Goal: Information Seeking & Learning: Learn about a topic

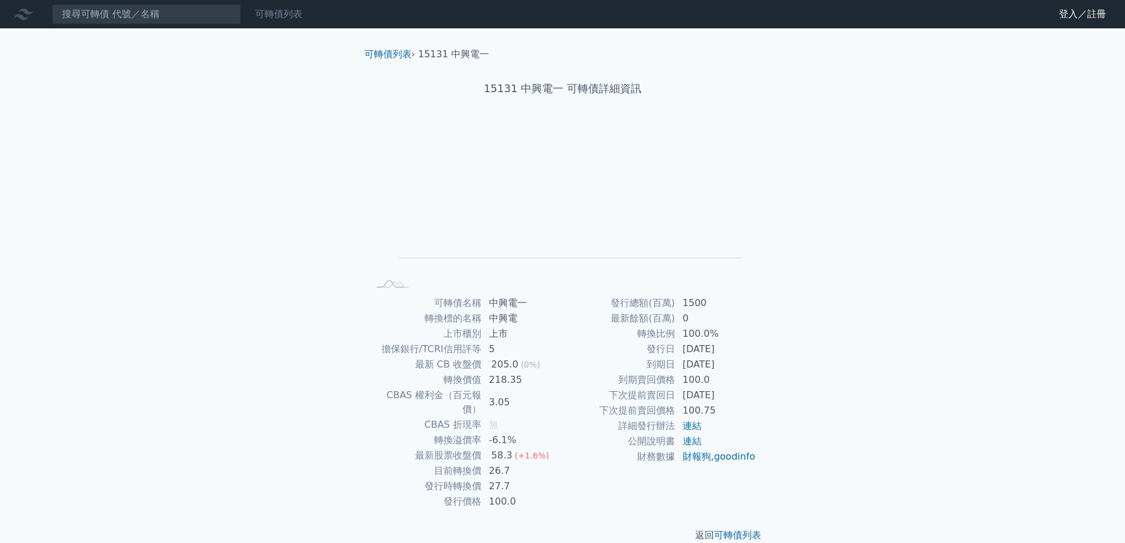
click at [253, 16] on div "可轉債列表" at bounding box center [278, 14] width 57 height 14
click at [295, 14] on link "可轉債列表" at bounding box center [278, 13] width 47 height 11
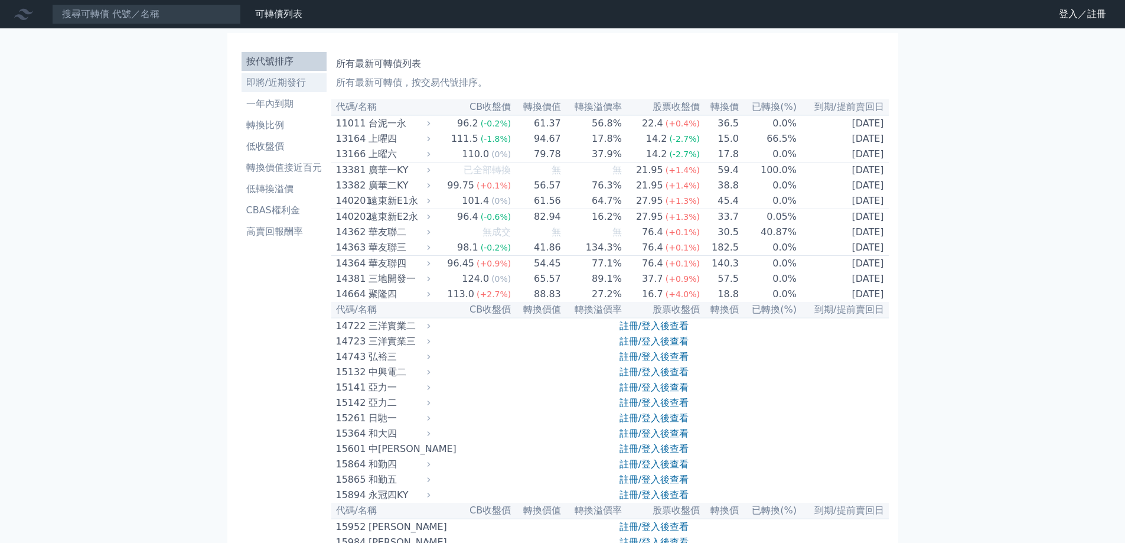
click at [291, 83] on li "即將/近期發行" at bounding box center [283, 83] width 85 height 14
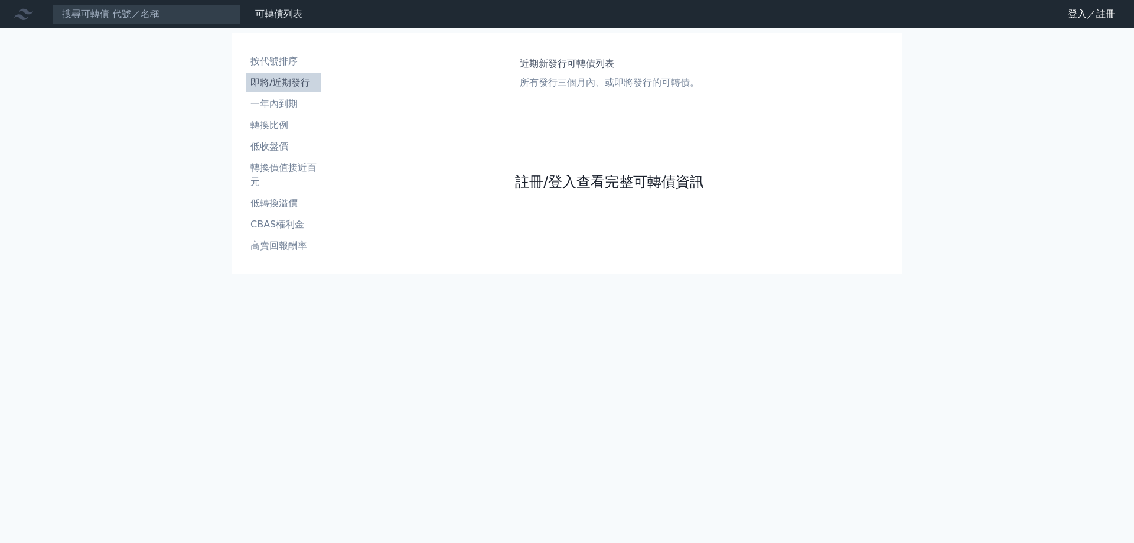
click at [554, 182] on link "註冊/登入查看完整可轉債資訊" at bounding box center [609, 181] width 189 height 19
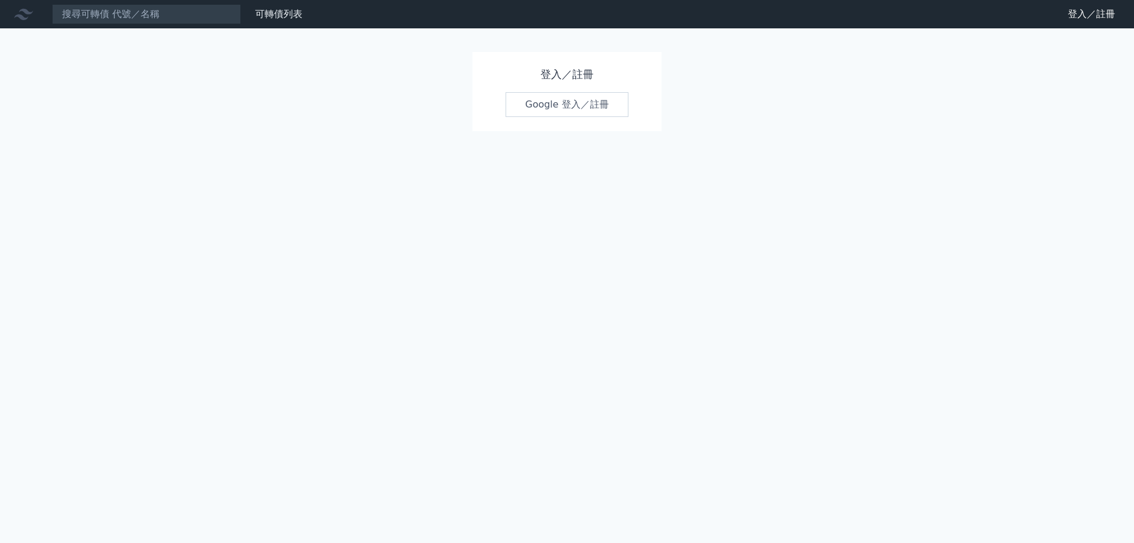
click at [556, 108] on link "Google 登入／註冊" at bounding box center [566, 104] width 123 height 25
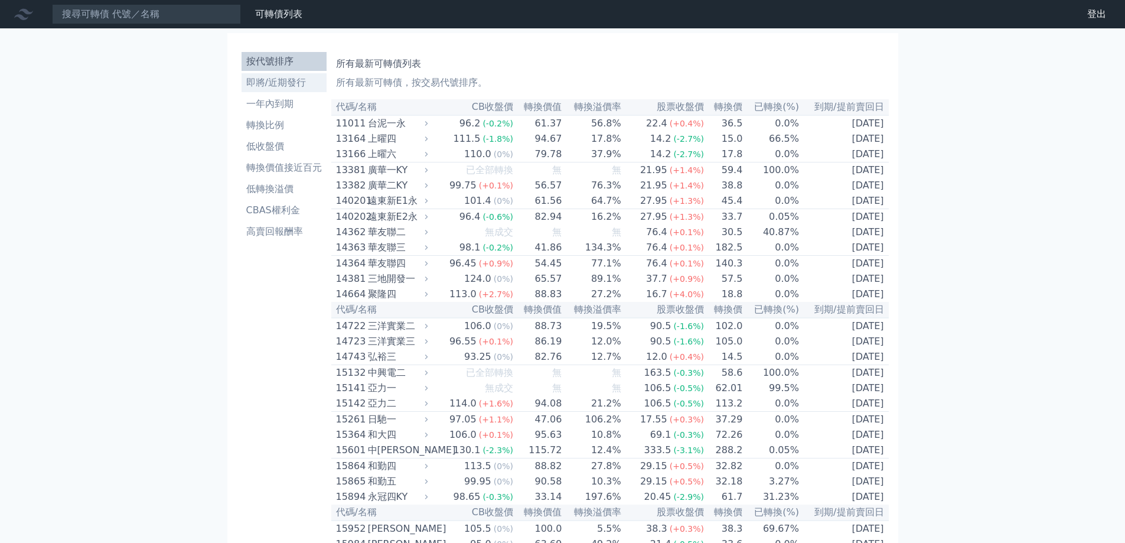
click at [285, 82] on li "即將/近期發行" at bounding box center [283, 83] width 85 height 14
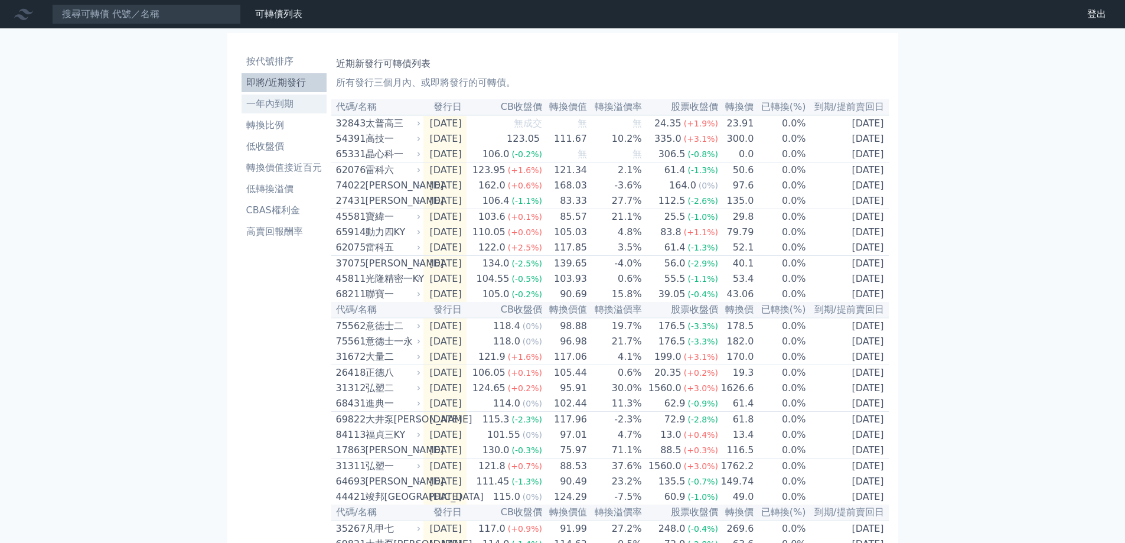
click at [270, 99] on li "一年內到期" at bounding box center [283, 104] width 85 height 14
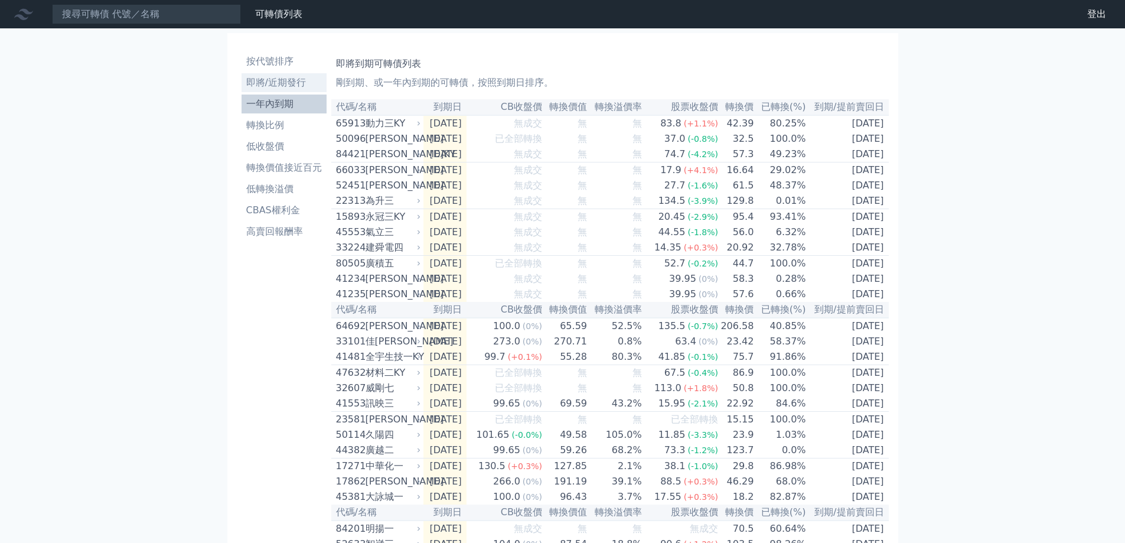
click at [281, 79] on li "即將/近期發行" at bounding box center [283, 83] width 85 height 14
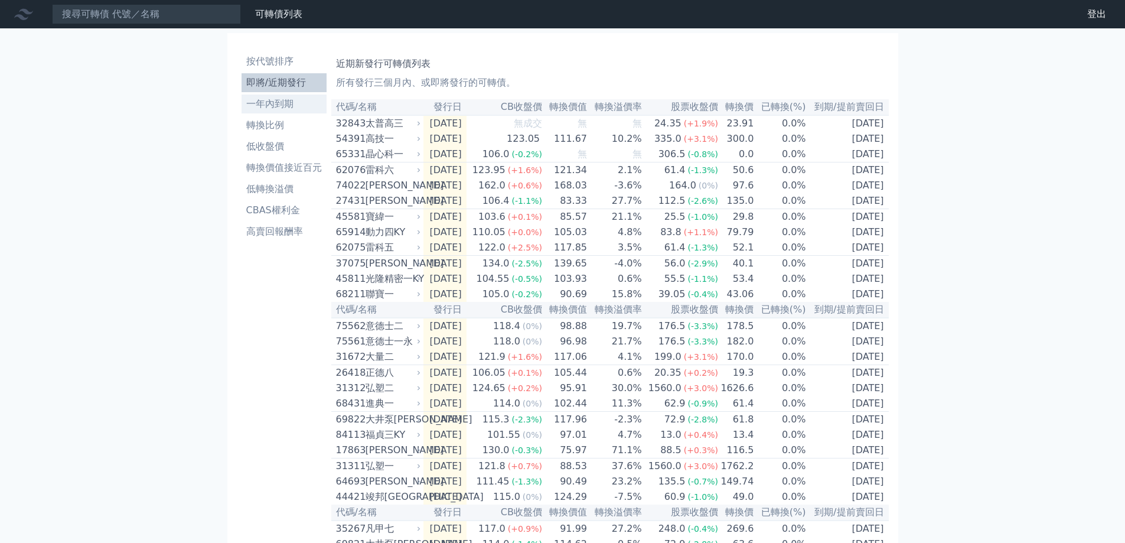
click at [284, 109] on li "一年內到期" at bounding box center [283, 104] width 85 height 14
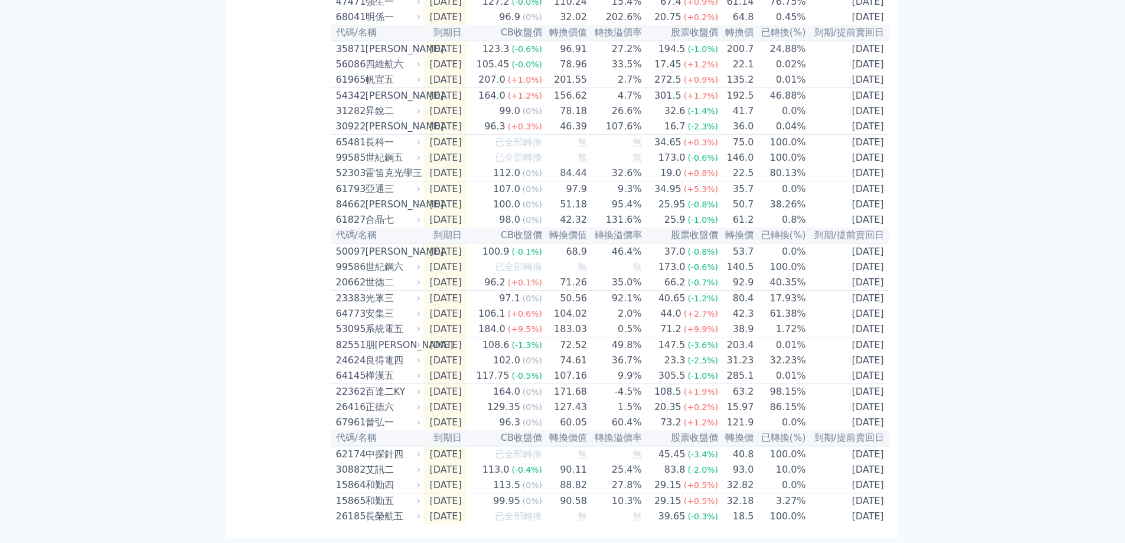
scroll to position [1637, 0]
